Goal: Task Accomplishment & Management: Complete application form

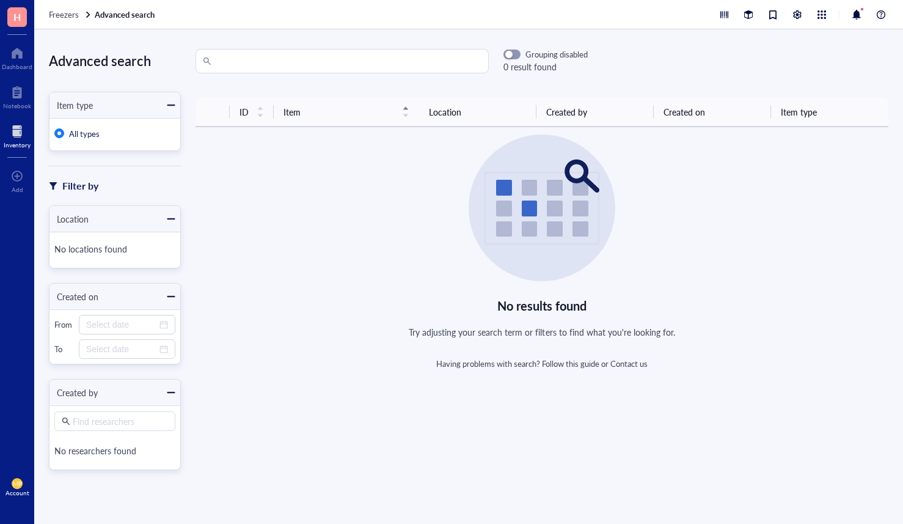
click at [18, 139] on div at bounding box center [17, 132] width 27 height 20
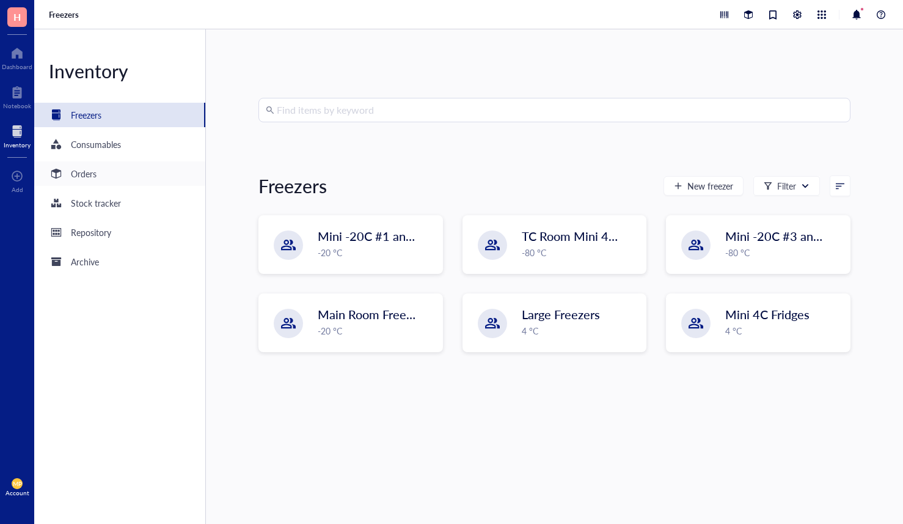
click at [111, 172] on div "Orders" at bounding box center [119, 173] width 171 height 24
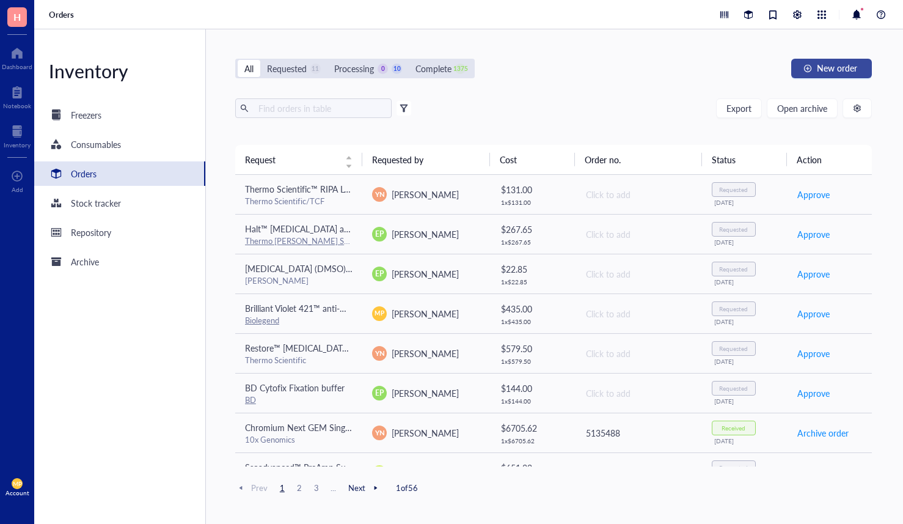
click at [849, 70] on span "New order" at bounding box center [837, 68] width 40 height 10
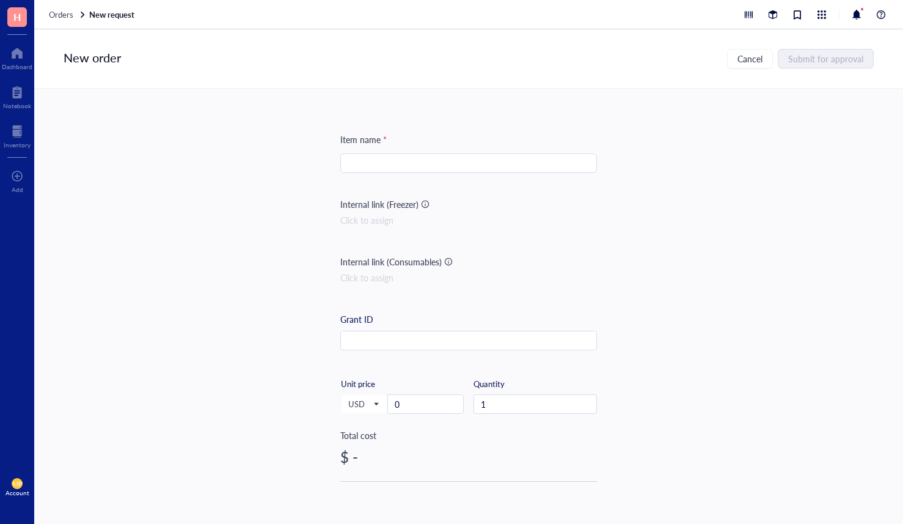
click at [503, 156] on input "search" at bounding box center [469, 163] width 242 height 18
paste input "NB100-56745"
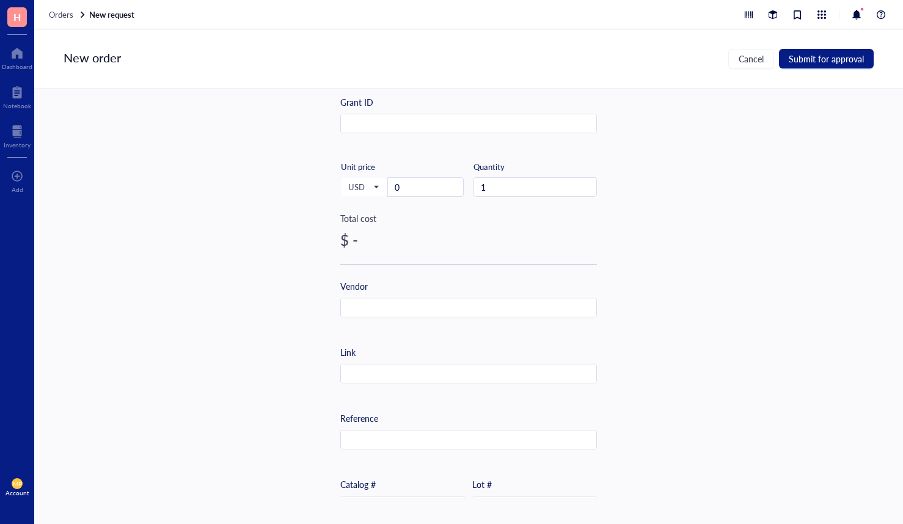
scroll to position [242, 0]
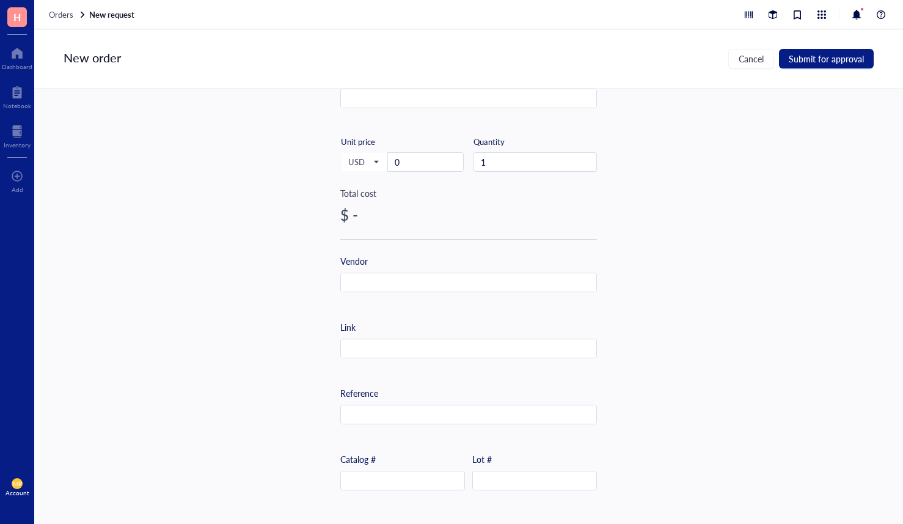
click at [410, 469] on div "Catalog #" at bounding box center [402, 471] width 125 height 38
click at [408, 475] on input "text" at bounding box center [402, 481] width 123 height 20
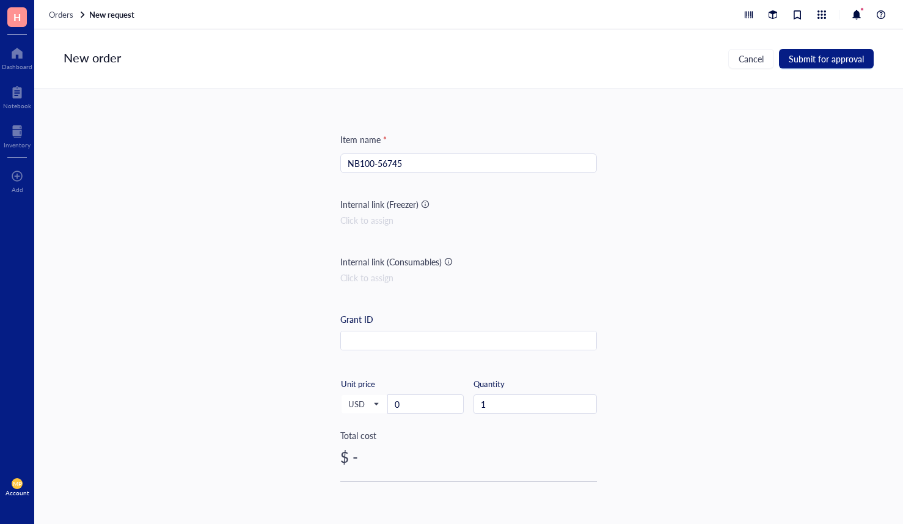
click at [402, 162] on input "NB100-56745" at bounding box center [469, 163] width 242 height 18
paste input "GFI-B alpha/Nur77/NR4A1 Antibody - BSA Free"
type input "NGFI-B alpha/Nur77/NR4A1 Antibody - BSA Free"
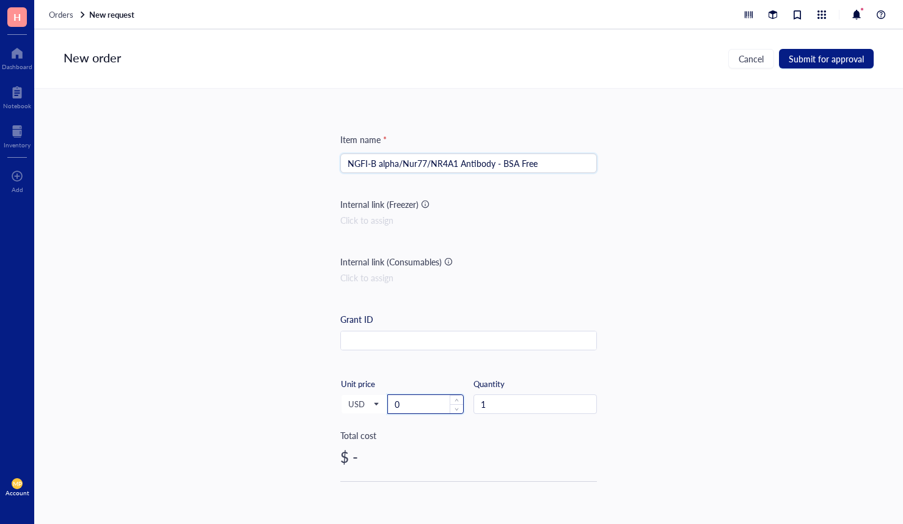
click at [408, 403] on input "0" at bounding box center [425, 404] width 75 height 18
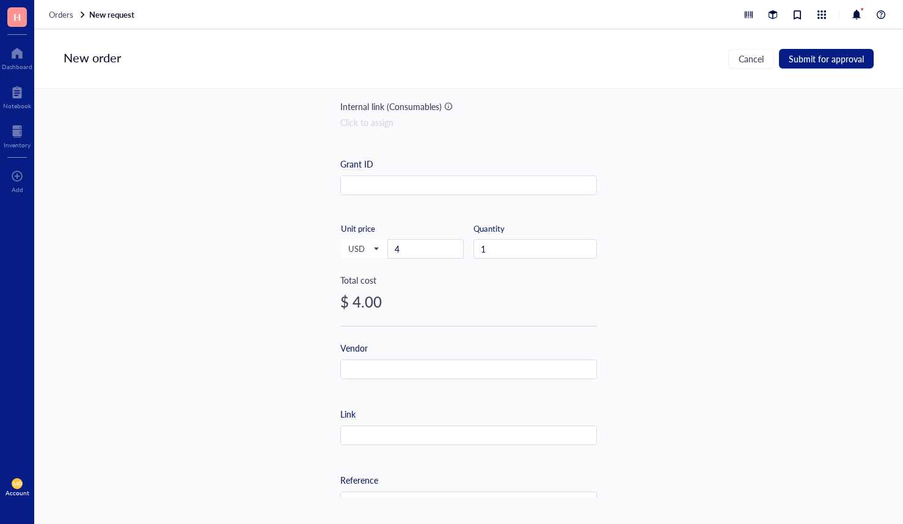
scroll to position [216, 0]
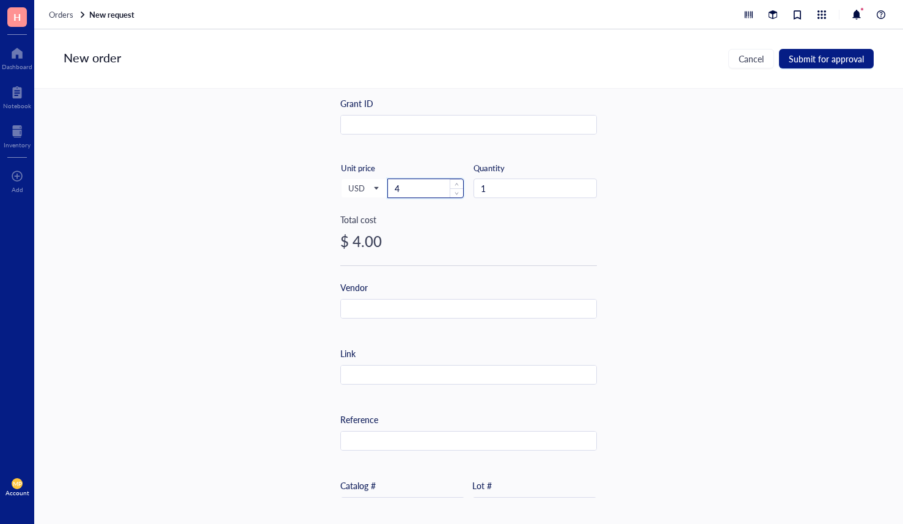
click at [410, 194] on input "4" at bounding box center [425, 188] width 75 height 18
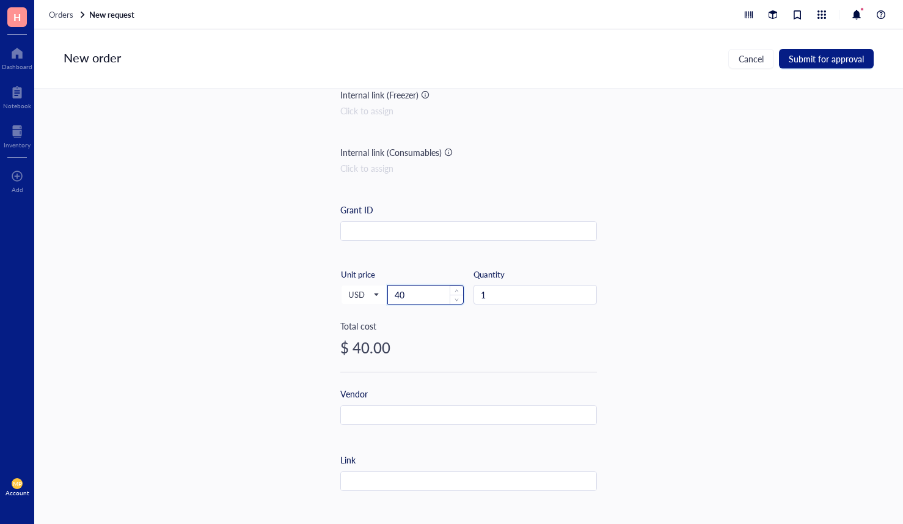
click at [411, 299] on input "40" at bounding box center [425, 294] width 75 height 18
click at [238, 349] on div "Item name * NGFI-B alpha/Nur77/NR4A1 Antibody - BSA Free Internal link (Freezer…" at bounding box center [468, 293] width 869 height 409
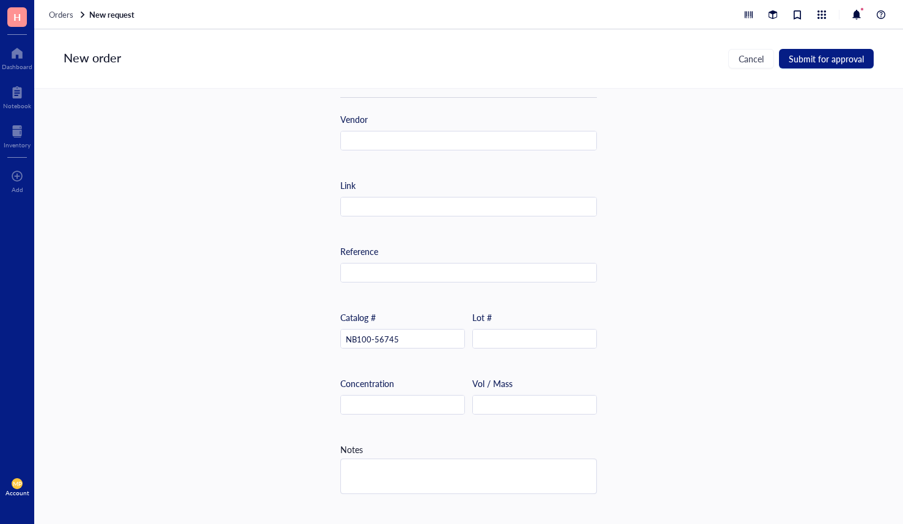
scroll to position [307, 0]
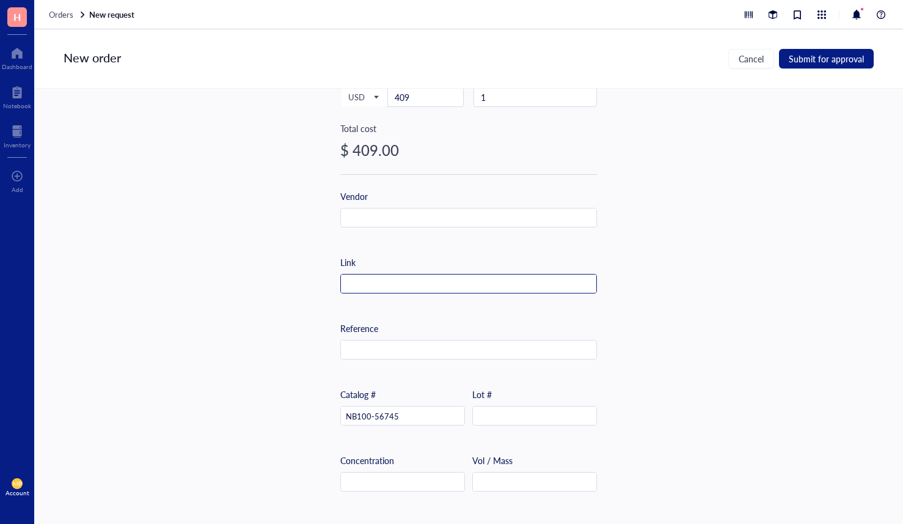
click at [491, 289] on input "text" at bounding box center [468, 284] width 255 height 20
paste input "[URL][DOMAIN_NAME]"
type input "[URL][DOMAIN_NAME]"
click at [249, 353] on div "Item name * NGFI-B alpha/Nur77/NR4A1 Antibody - BSA Free Internal link (Freezer…" at bounding box center [468, 293] width 869 height 409
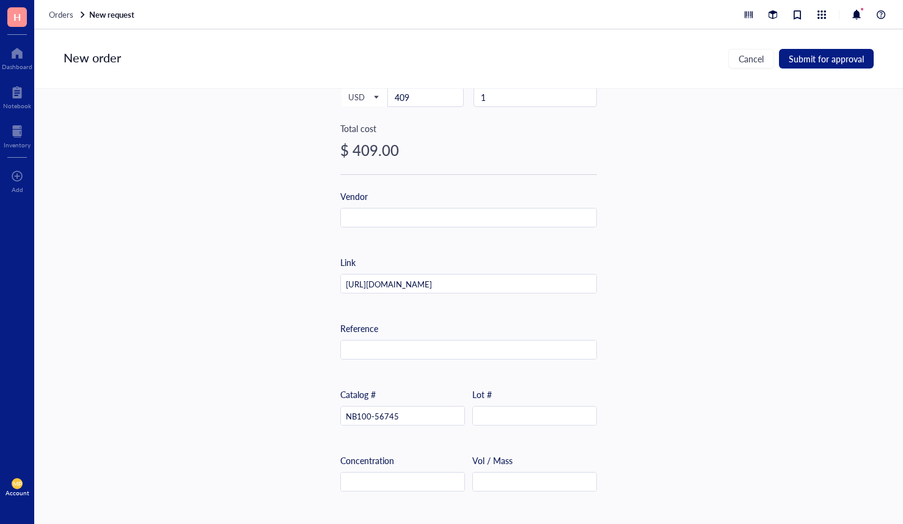
scroll to position [321, 0]
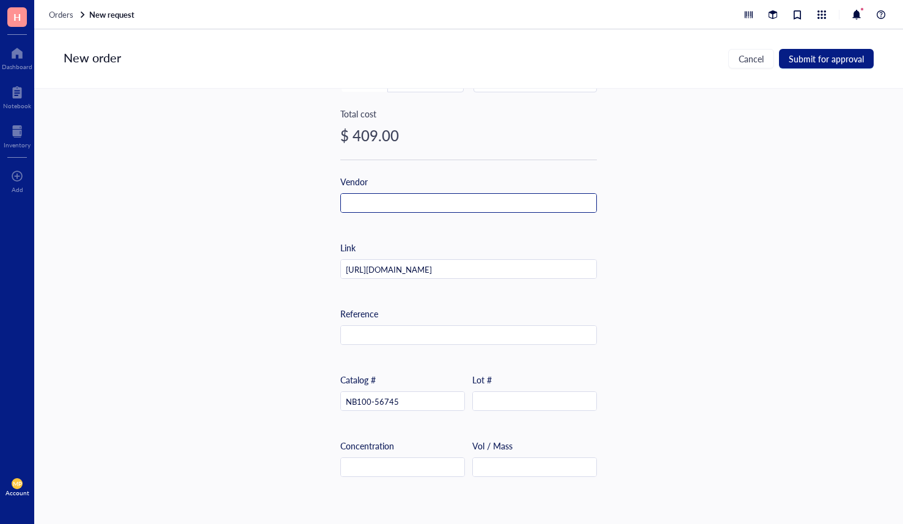
click at [392, 208] on input "text" at bounding box center [468, 204] width 255 height 20
click at [388, 191] on div "Vendor N" at bounding box center [468, 194] width 257 height 38
click at [385, 206] on input "N" at bounding box center [468, 204] width 255 height 20
click at [385, 205] on input "No" at bounding box center [468, 204] width 255 height 20
click at [385, 205] on input "Nov" at bounding box center [468, 204] width 255 height 20
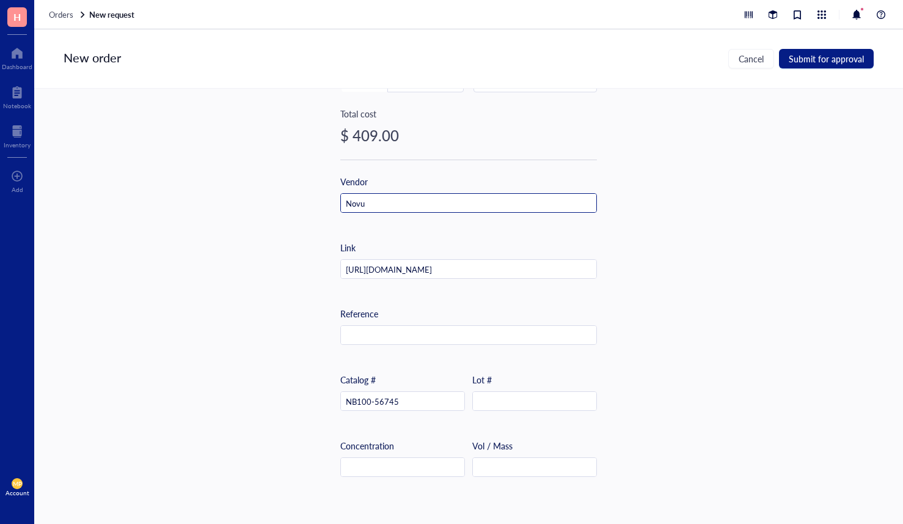
click at [385, 205] on input "Novu" at bounding box center [468, 204] width 255 height 20
click at [385, 205] on input "Novus" at bounding box center [468, 204] width 255 height 20
click at [271, 257] on div "Item name * NGFI-B alpha/Nur77/NR4A1 Antibody - BSA Free Internal link (Freezer…" at bounding box center [468, 293] width 869 height 409
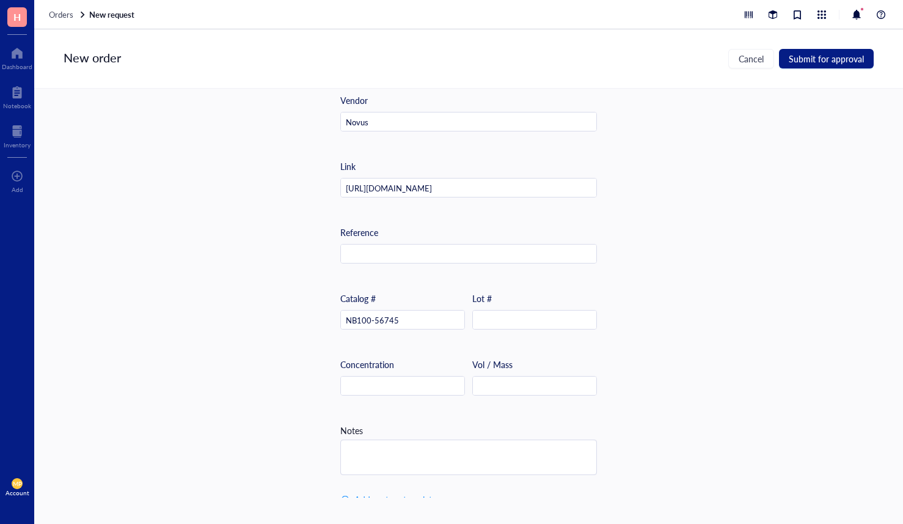
scroll to position [419, 0]
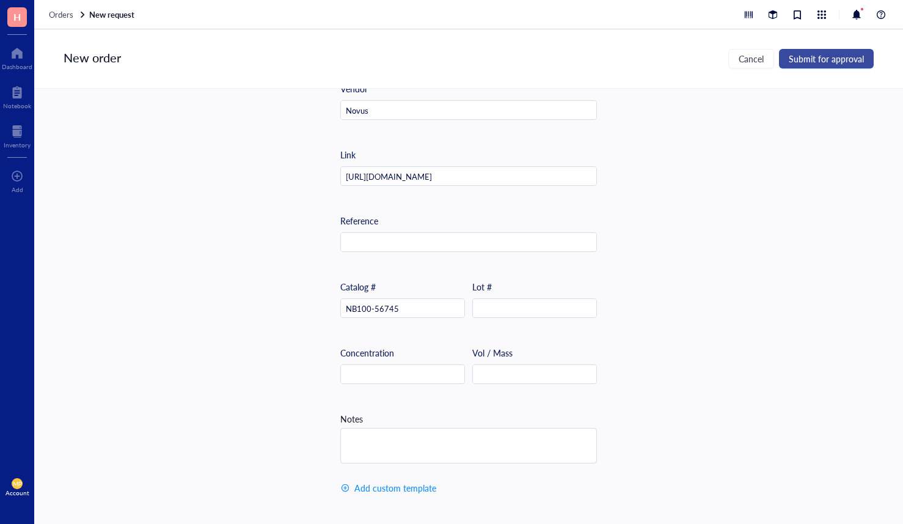
click at [807, 65] on button "Submit for approval" at bounding box center [826, 59] width 95 height 20
